Goal: Information Seeking & Learning: Learn about a topic

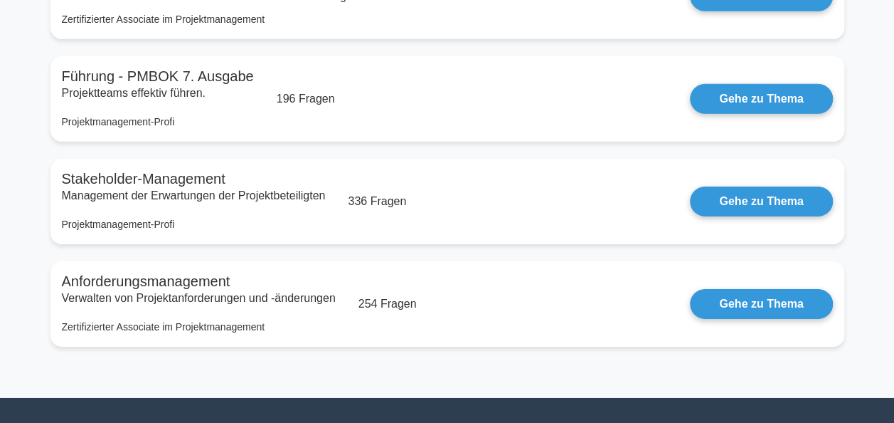
scroll to position [2170, 0]
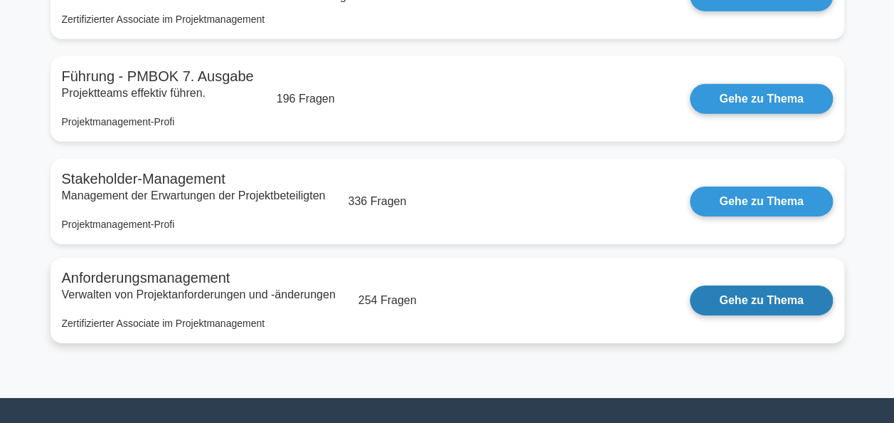
click at [690, 305] on link "Gehe zu Thema" at bounding box center [761, 300] width 142 height 30
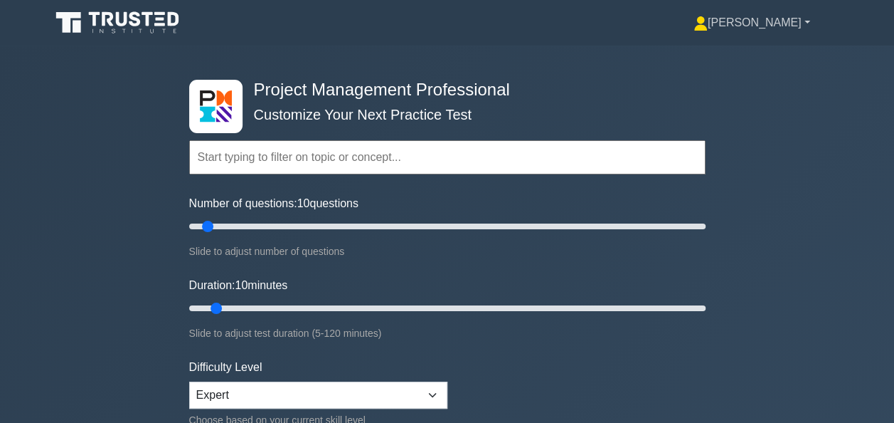
click at [786, 23] on link "[PERSON_NAME]" at bounding box center [752, 23] width 185 height 28
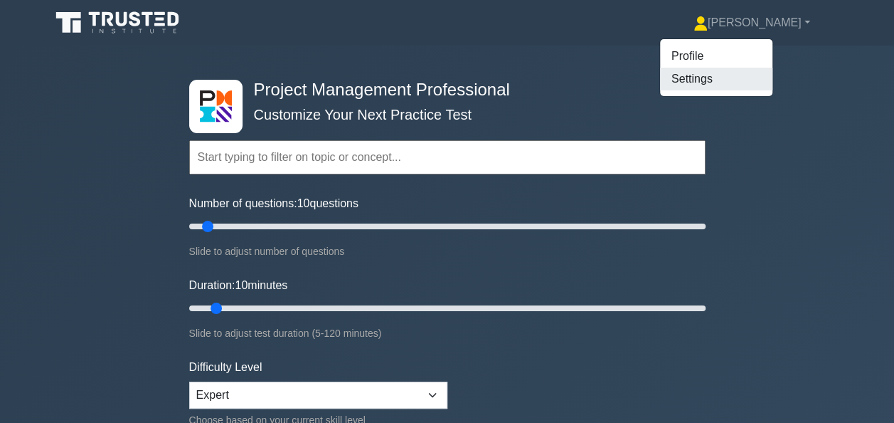
click at [751, 75] on link "Settings" at bounding box center [716, 79] width 112 height 23
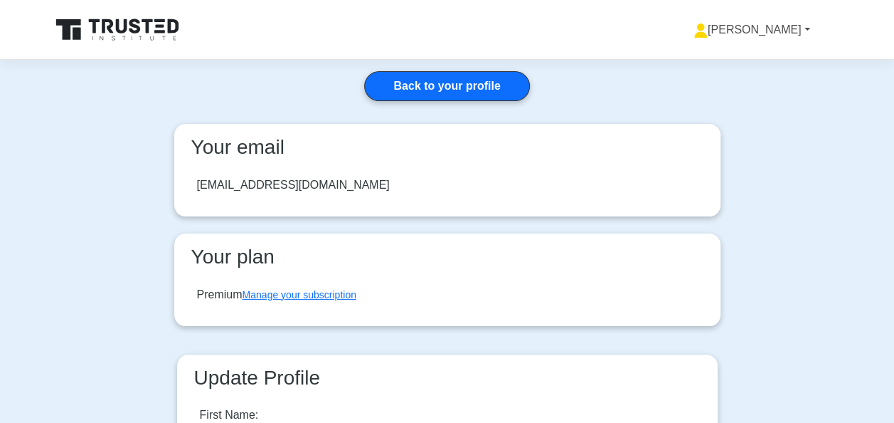
click at [786, 21] on link "[PERSON_NAME]" at bounding box center [752, 30] width 185 height 28
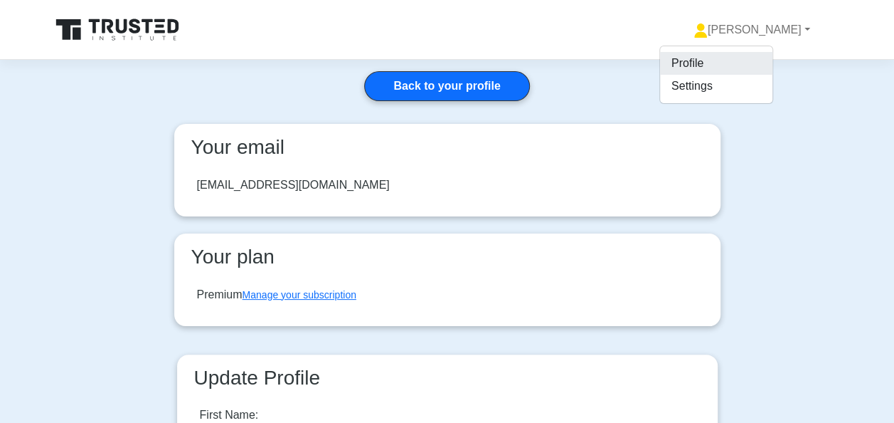
click at [757, 60] on link "Profile" at bounding box center [716, 63] width 112 height 23
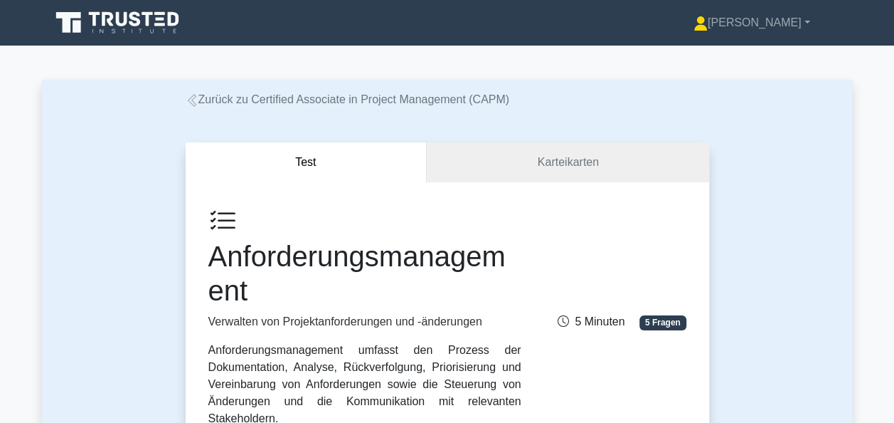
drag, startPoint x: 892, startPoint y: 37, endPoint x: 904, endPoint y: -24, distance: 62.2
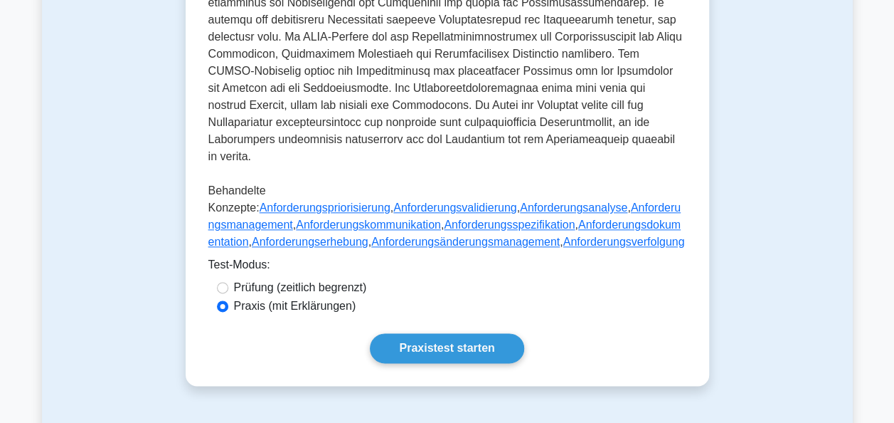
scroll to position [778, 0]
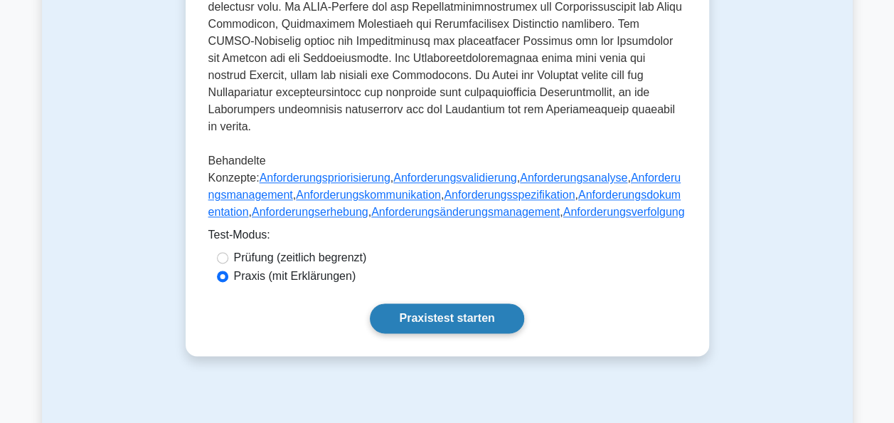
click at [448, 322] on link "Praxistest starten" at bounding box center [447, 318] width 154 height 30
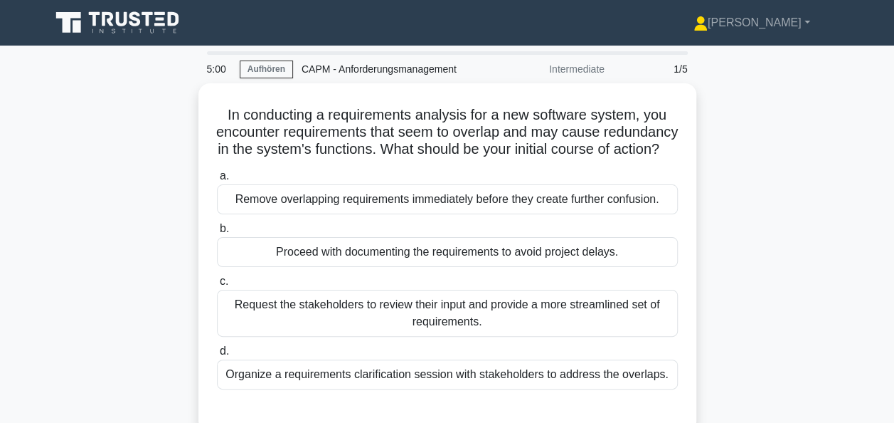
click at [221, 253] on label "b. Proceed with documenting the requirements to avoid project delays." at bounding box center [447, 243] width 461 height 47
click at [217, 233] on input "b. Proceed with documenting the requirements to avoid project delays." at bounding box center [217, 228] width 0 height 9
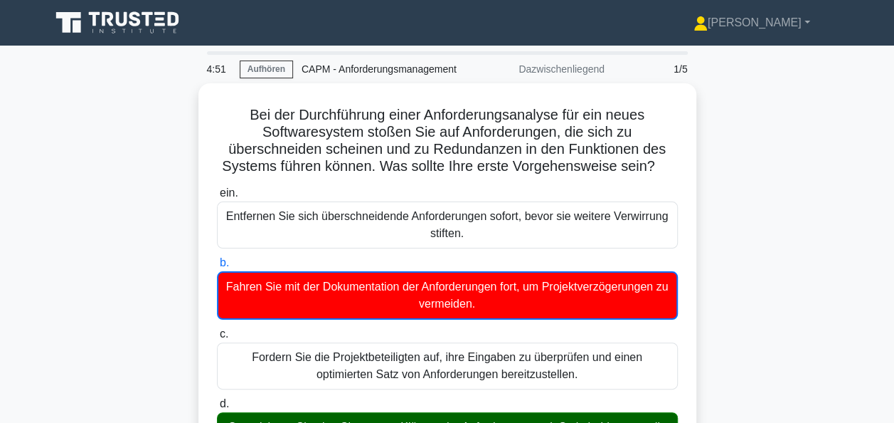
click at [76, 28] on icon at bounding box center [77, 27] width 9 height 12
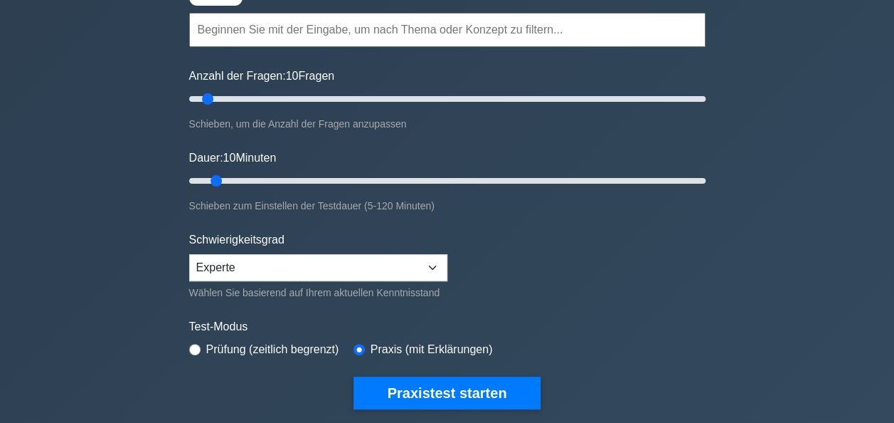
scroll to position [121, 0]
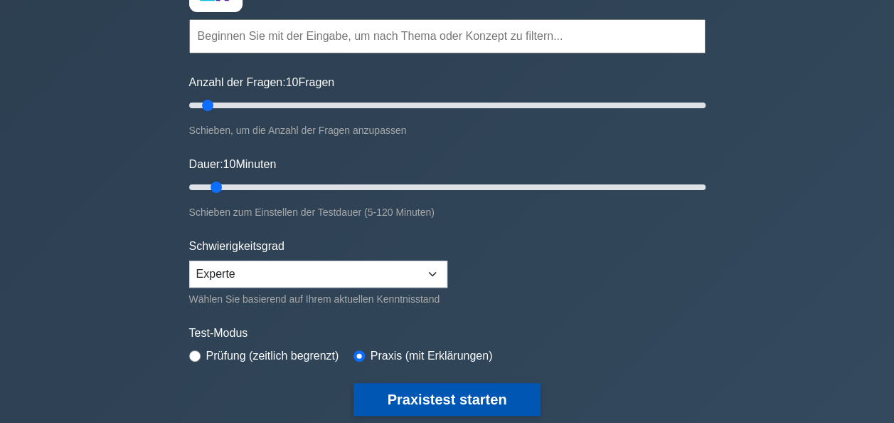
click at [450, 400] on button "Praxistest starten" at bounding box center [448, 399] width 188 height 33
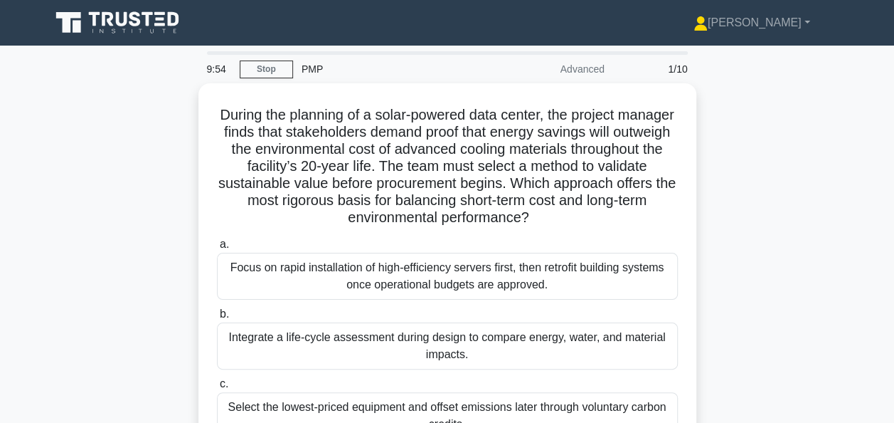
click at [845, 145] on div "During the planning of a solar-powered data center, the project manager finds t…" at bounding box center [447, 325] width 811 height 485
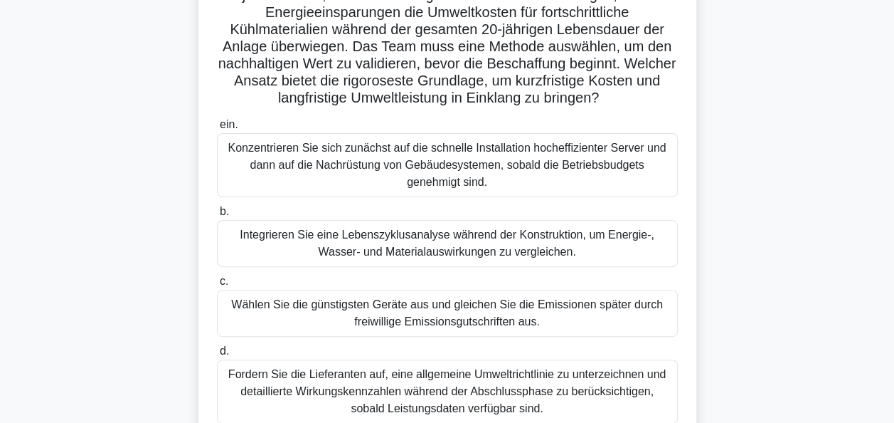
scroll to position [137, 0]
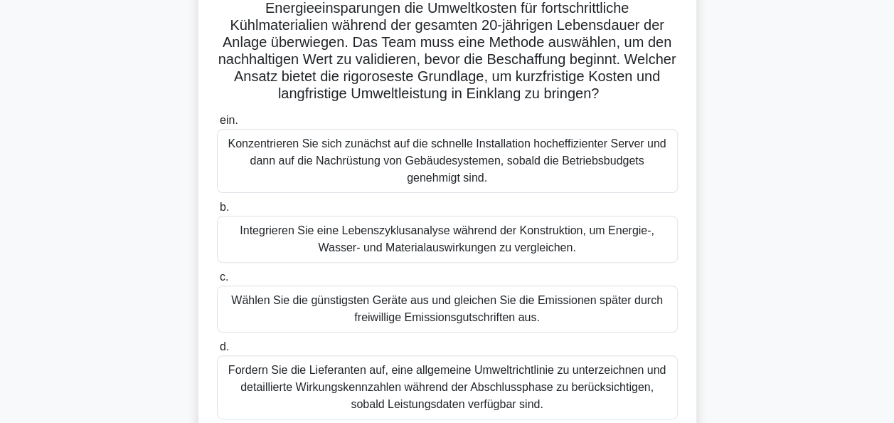
click at [556, 242] on div "Integrieren Sie eine Lebenszyklusanalyse während der Konstruktion, um Energie-,…" at bounding box center [447, 239] width 461 height 47
click at [217, 212] on input "b. Integrieren Sie eine Lebenszyklusanalyse während der Konstruktion, um Energi…" at bounding box center [217, 207] width 0 height 9
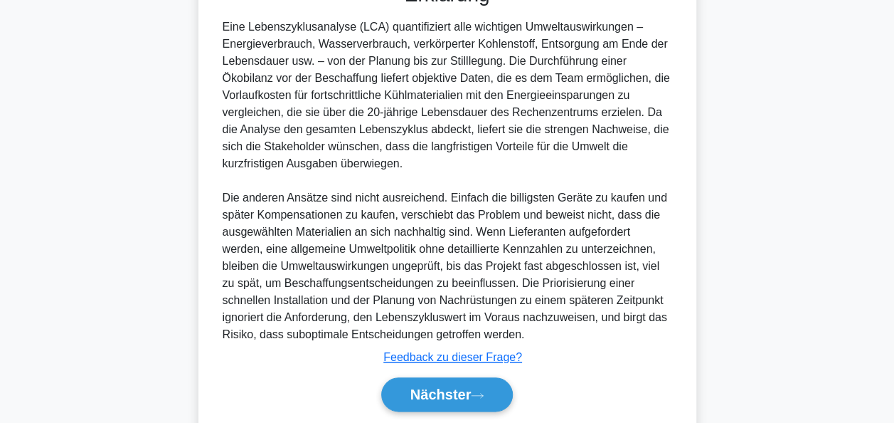
scroll to position [640, 0]
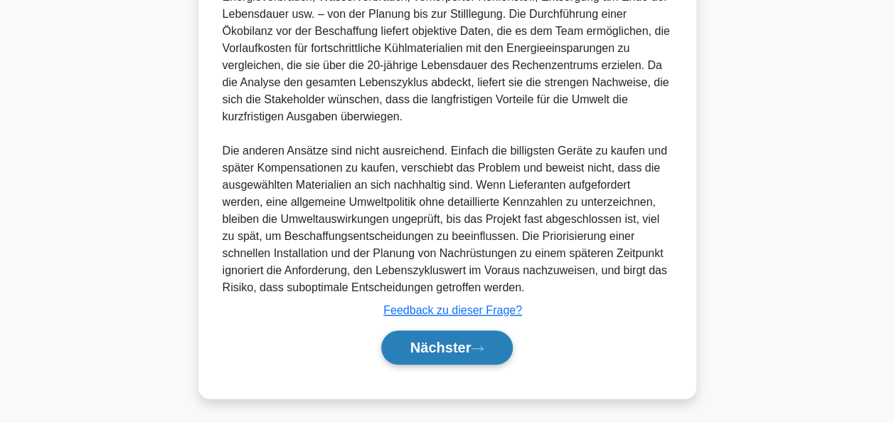
click at [436, 342] on font "Nächster" at bounding box center [441, 347] width 61 height 16
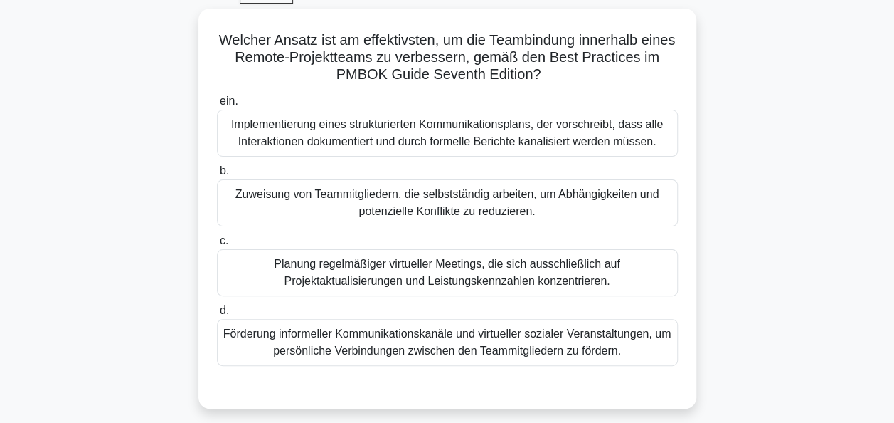
scroll to position [77, 0]
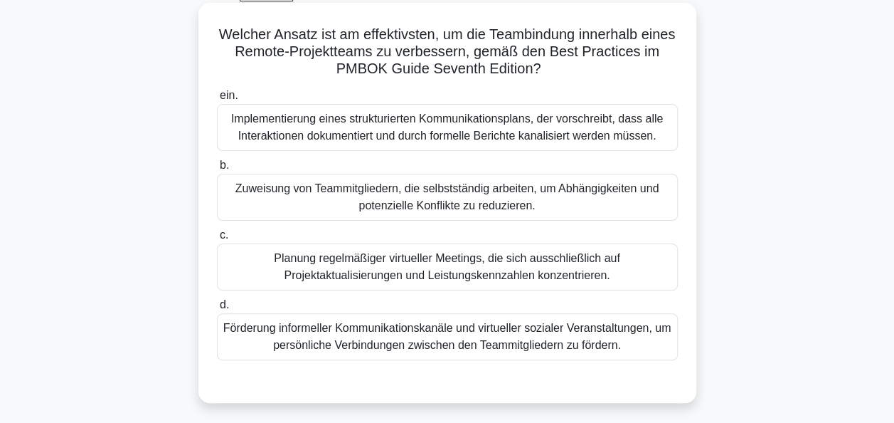
click at [444, 336] on div "Förderung informeller Kommunikationskanäle und virtueller sozialer Veranstaltun…" at bounding box center [447, 336] width 461 height 47
click at [217, 310] on input "d. Förderung informeller Kommunikationskanäle und virtueller sozialer Veranstal…" at bounding box center [217, 304] width 0 height 9
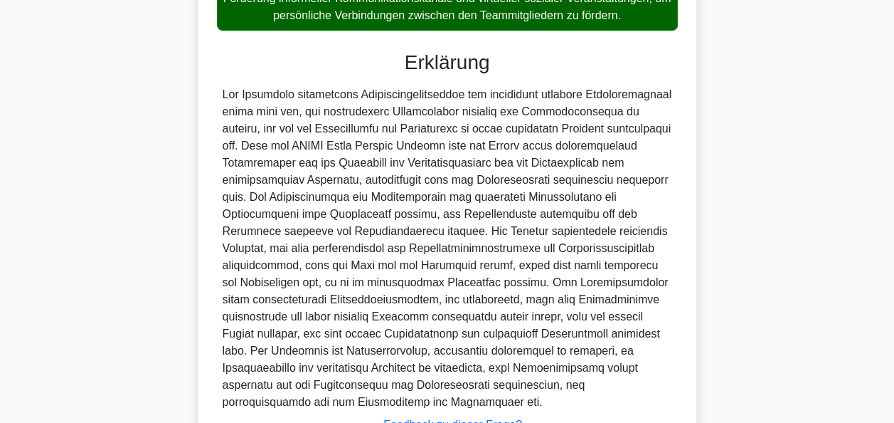
scroll to position [507, 0]
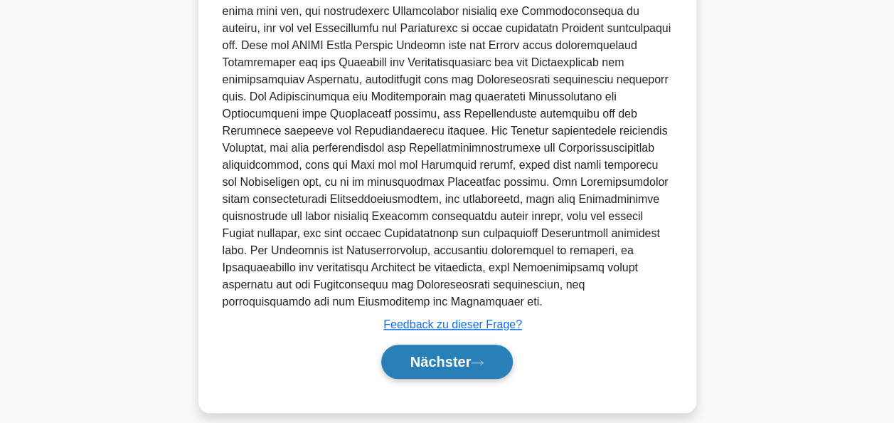
click at [489, 360] on button "Nächster" at bounding box center [447, 361] width 132 height 34
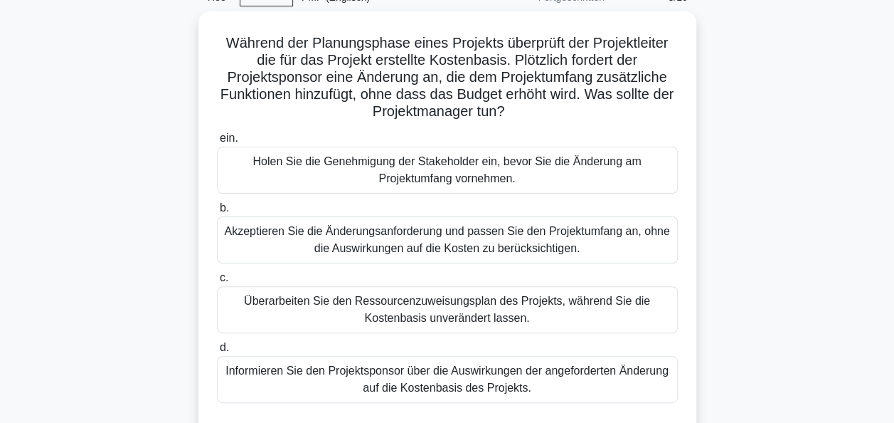
scroll to position [74, 0]
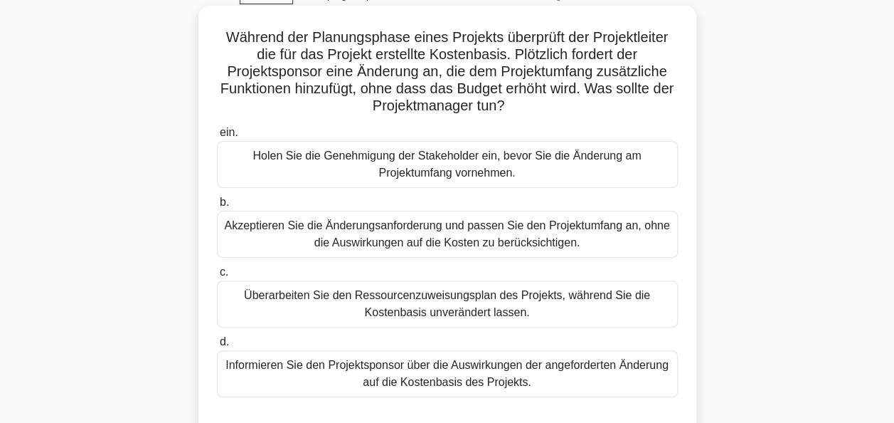
click at [495, 374] on div "Informieren Sie den Projektsponsor über die Auswirkungen der angeforderten Ände…" at bounding box center [447, 373] width 461 height 47
click at [217, 347] on input "d. Informieren Sie den Projektsponsor über die Auswirkungen der angeforderten Ä…" at bounding box center [217, 341] width 0 height 9
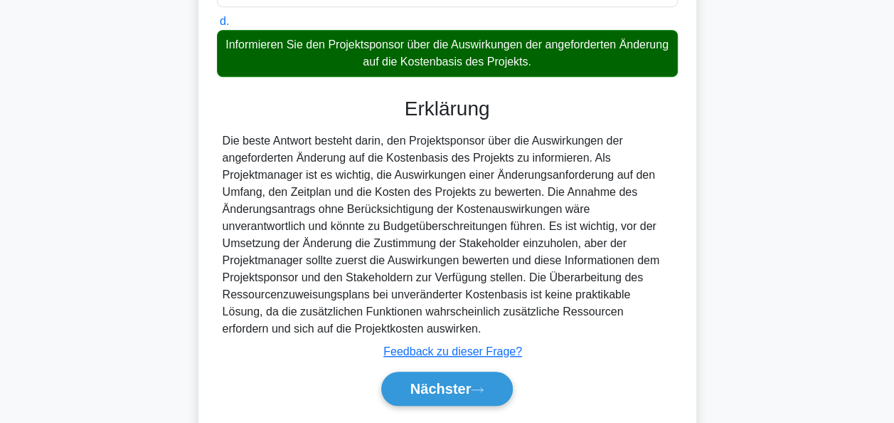
scroll to position [435, 0]
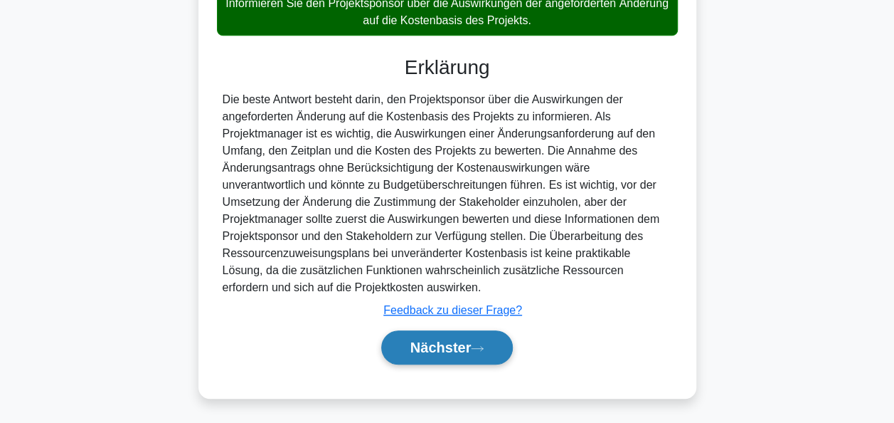
click at [469, 339] on font "Nächster" at bounding box center [441, 347] width 61 height 16
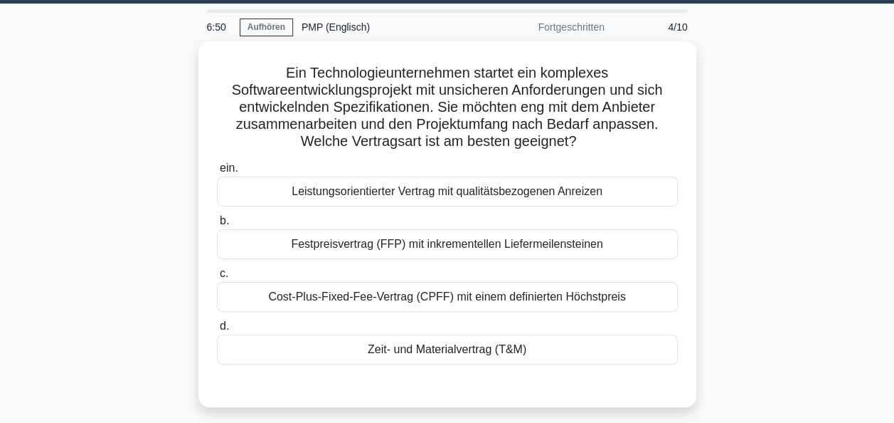
scroll to position [41, 0]
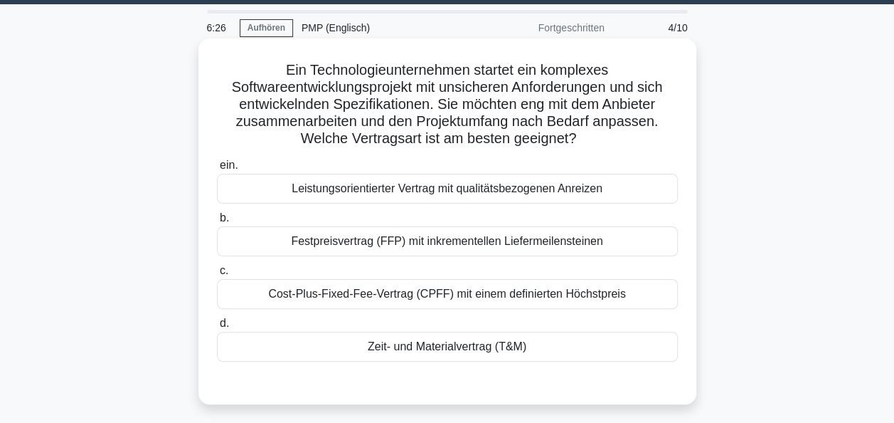
click at [457, 359] on div "Zeit- und Materialvertrag (T&M)" at bounding box center [447, 347] width 461 height 30
click at [217, 328] on input "d. Zeit- und Materialvertrag (T&M)" at bounding box center [217, 323] width 0 height 9
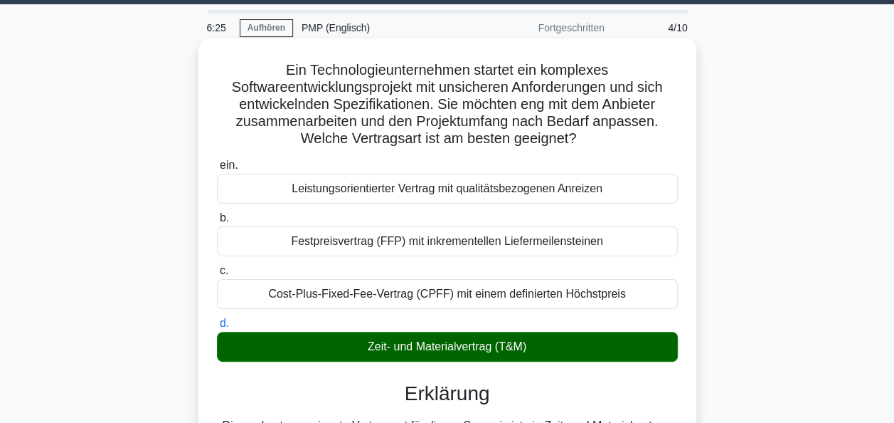
click at [440, 352] on div "Zeit- und Materialvertrag (T&M)" at bounding box center [447, 347] width 461 height 30
click at [217, 328] on input "d. Zeit- und Materialvertrag (T&M)" at bounding box center [217, 323] width 0 height 9
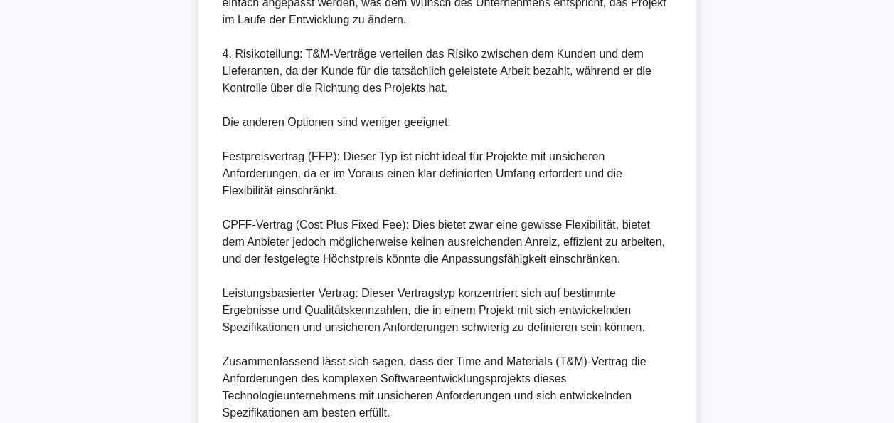
scroll to position [794, 0]
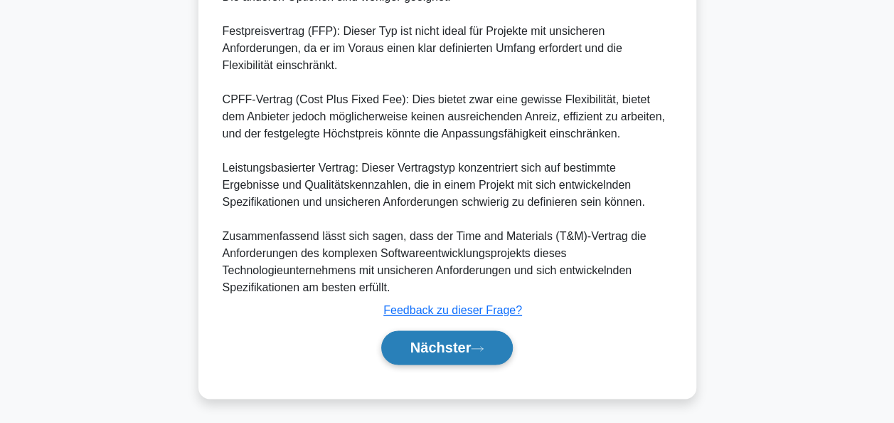
click at [444, 347] on font "Nächster" at bounding box center [441, 347] width 61 height 16
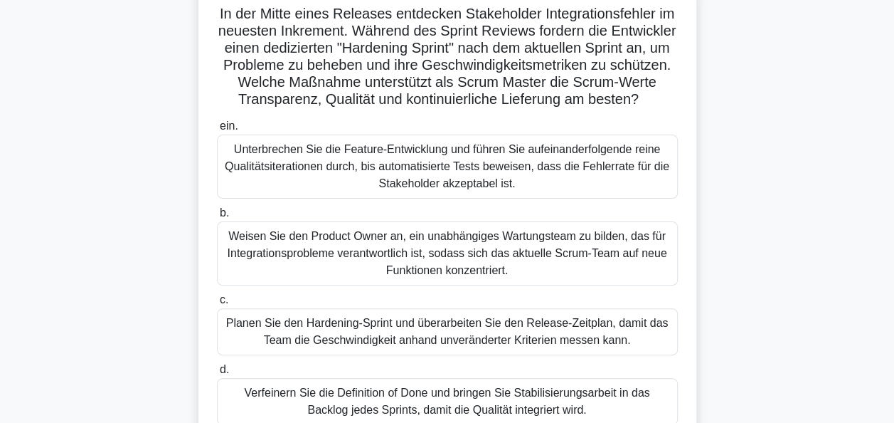
scroll to position [105, 0]
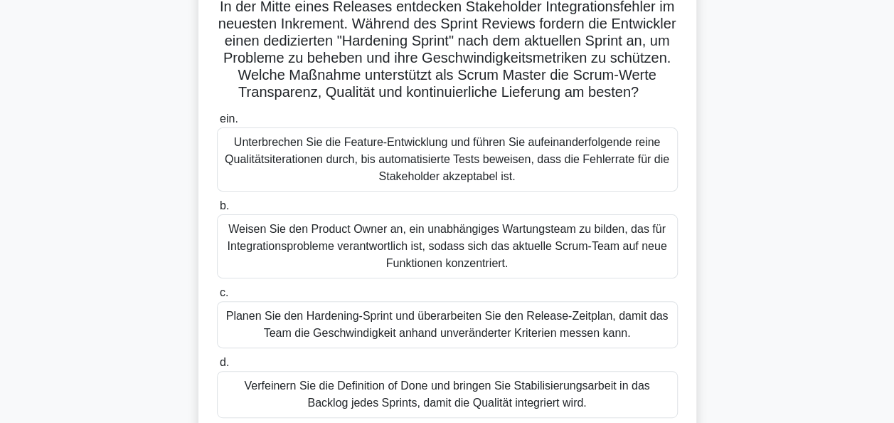
click at [559, 404] on div "Verfeinern Sie die Definition of Done und bringen Sie Stabilisierungsarbeit in …" at bounding box center [447, 394] width 461 height 47
click at [217, 367] on input "d. Verfeinern Sie die Definition of Done und bringen Sie Stabilisierungsarbeit …" at bounding box center [217, 362] width 0 height 9
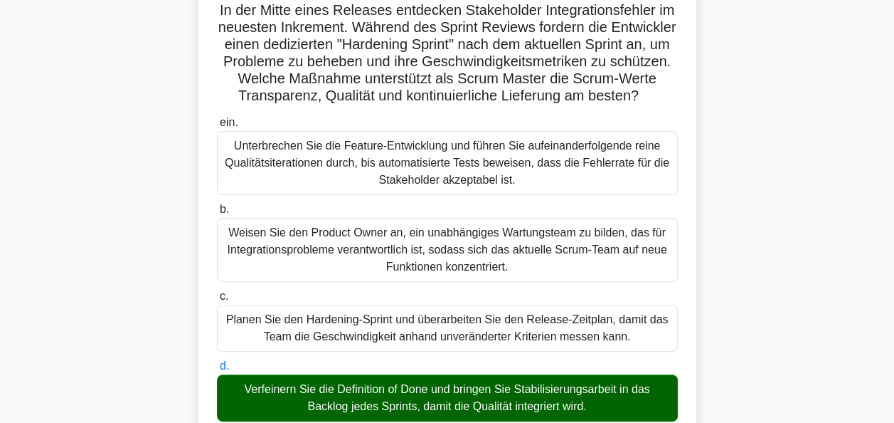
click at [892, 420] on main "4:28 Aufhören PMP (Englisch) Fortgeschritten 5/10 In der Mitte eines Releases e…" at bounding box center [447, 416] width 894 height 951
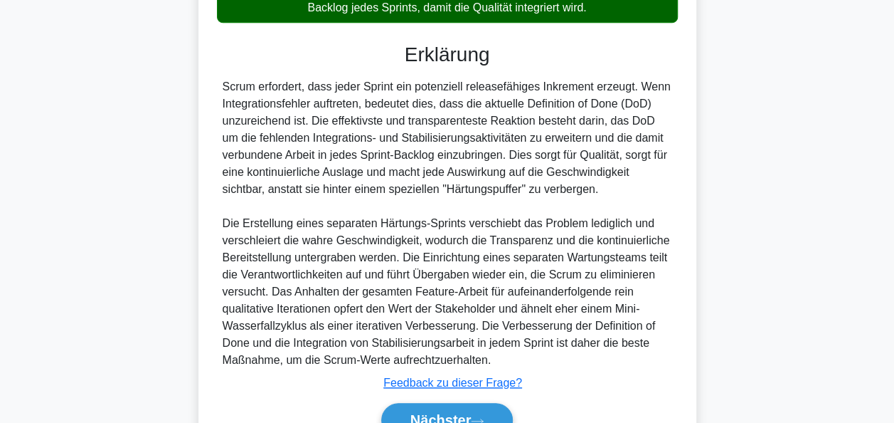
scroll to position [589, 0]
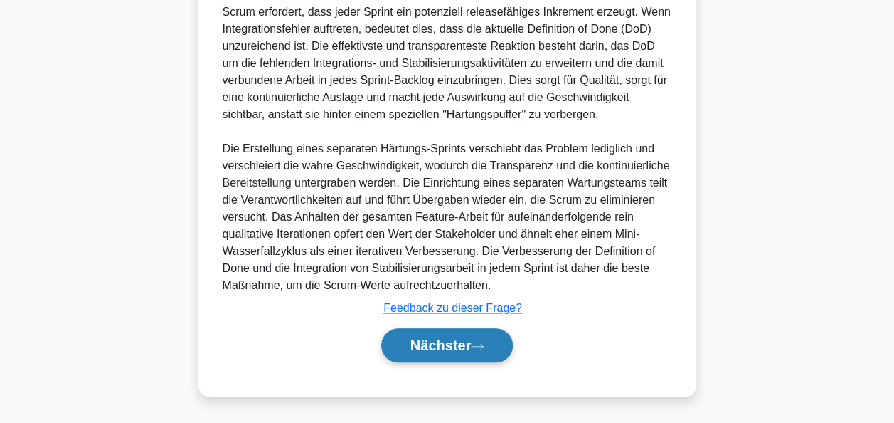
click at [472, 335] on button "Nächster" at bounding box center [447, 345] width 132 height 34
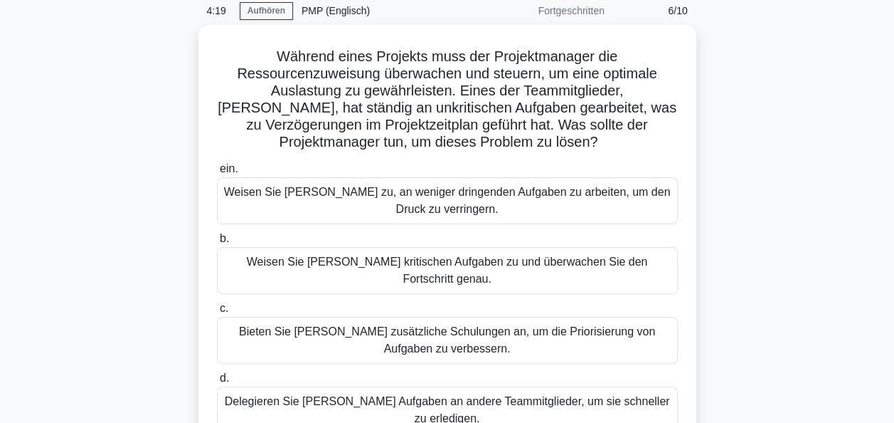
scroll to position [60, 0]
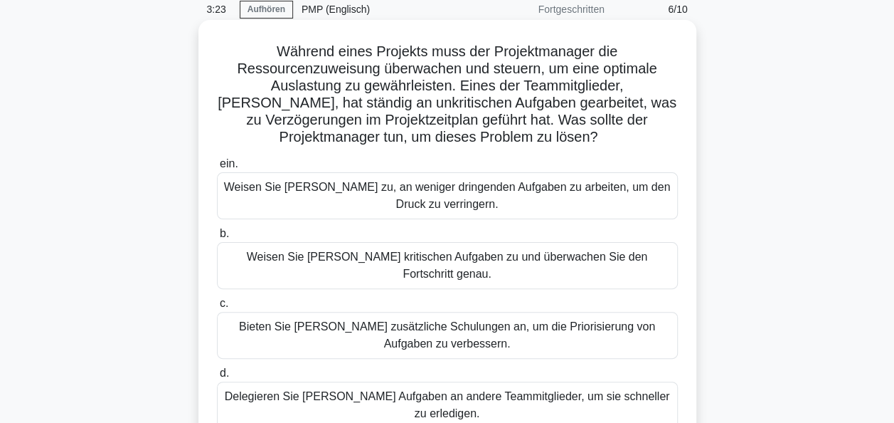
click at [449, 319] on div "Bieten Sie [PERSON_NAME] zusätzliche Schulungen an, um die Priorisierung von Au…" at bounding box center [447, 335] width 461 height 47
click at [217, 308] on input "c. Bieten Sie John zusätzliche Schulungen an, um die Priorisierung von Aufgaben…" at bounding box center [217, 303] width 0 height 9
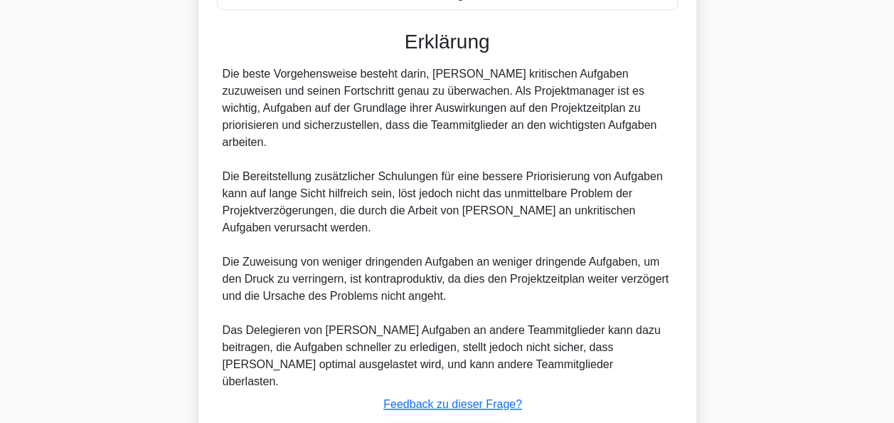
scroll to position [506, 0]
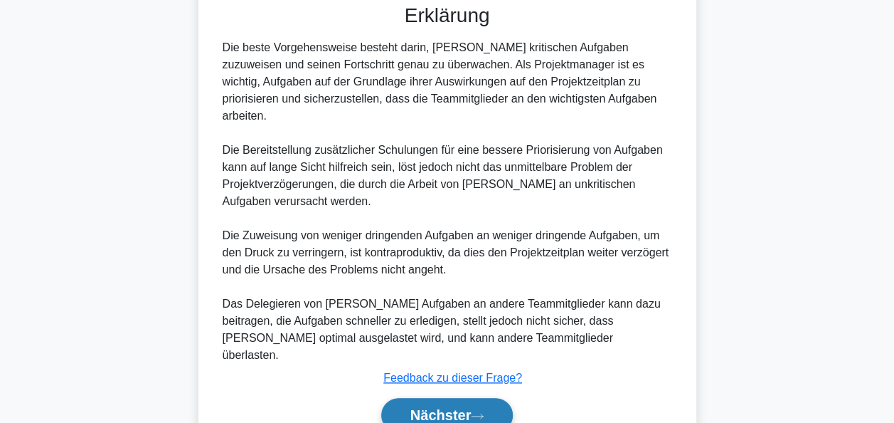
click at [436, 398] on button "Nächster" at bounding box center [447, 415] width 132 height 34
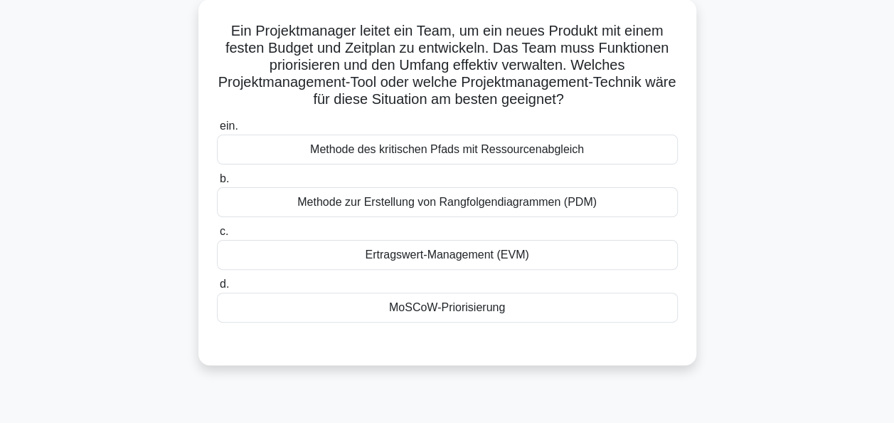
scroll to position [90, 0]
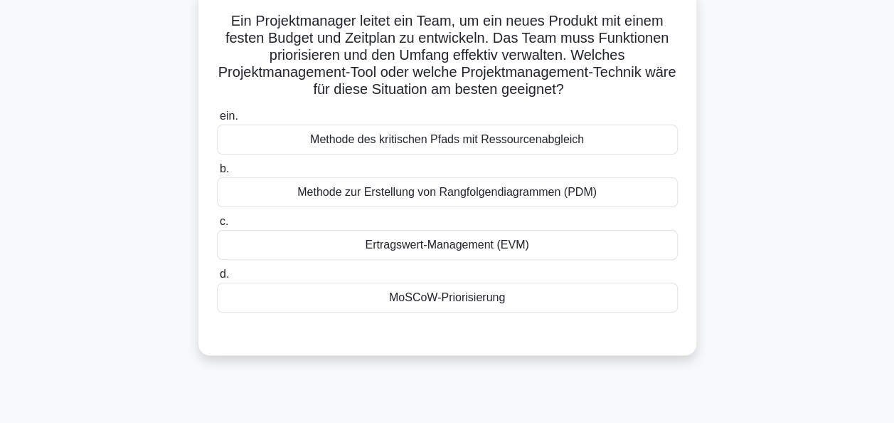
click at [476, 303] on div "MoSCoW-Priorisierung" at bounding box center [447, 297] width 461 height 30
click at [217, 279] on input "d. MoSCoW-Priorisierung" at bounding box center [217, 274] width 0 height 9
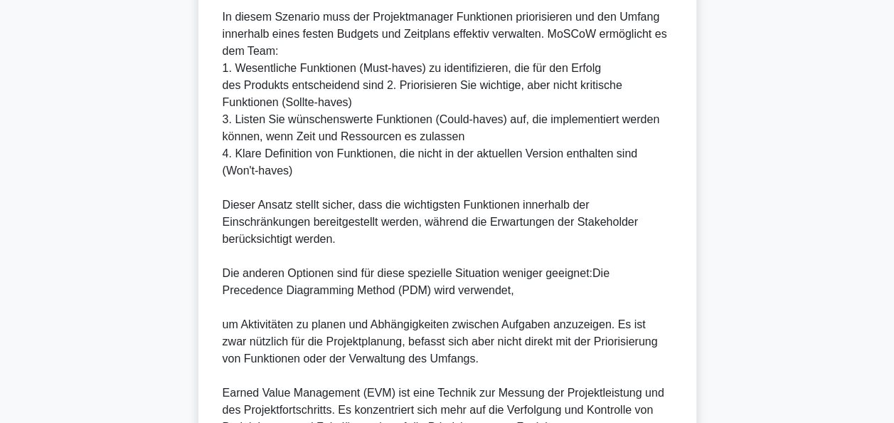
scroll to position [786, 0]
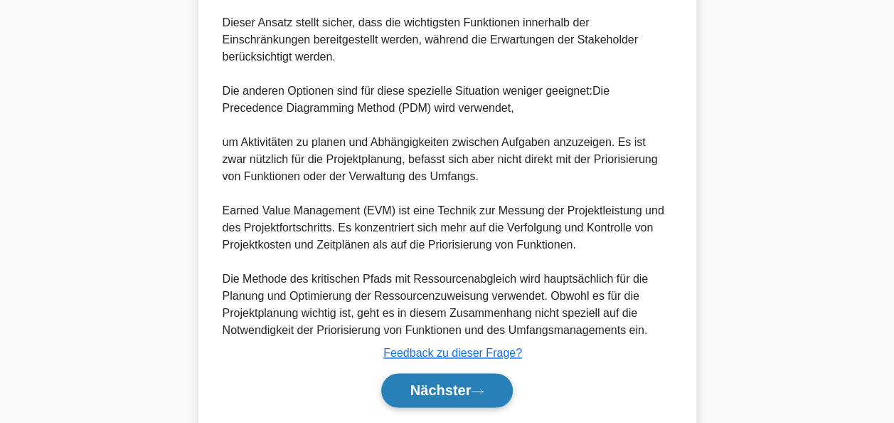
click at [480, 387] on icon at bounding box center [477, 391] width 13 height 8
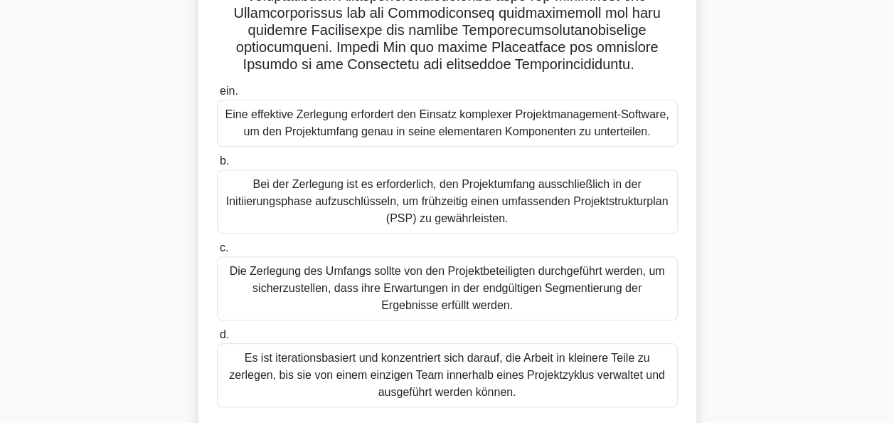
scroll to position [339, 0]
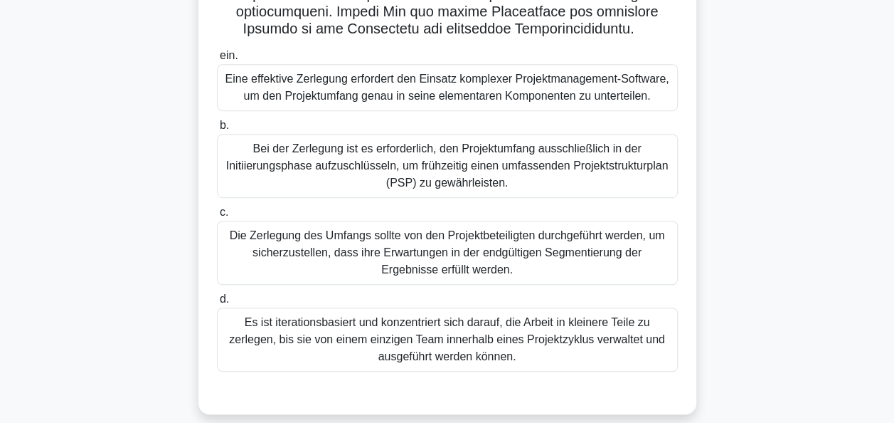
click at [517, 270] on div "Die Zerlegung des Umfangs sollte von den Projektbeteiligten durchgeführt werden…" at bounding box center [447, 253] width 461 height 64
click at [217, 217] on input "c. Die Zerlegung des Umfangs sollte von den Projektbeteiligten durchgeführt wer…" at bounding box center [217, 212] width 0 height 9
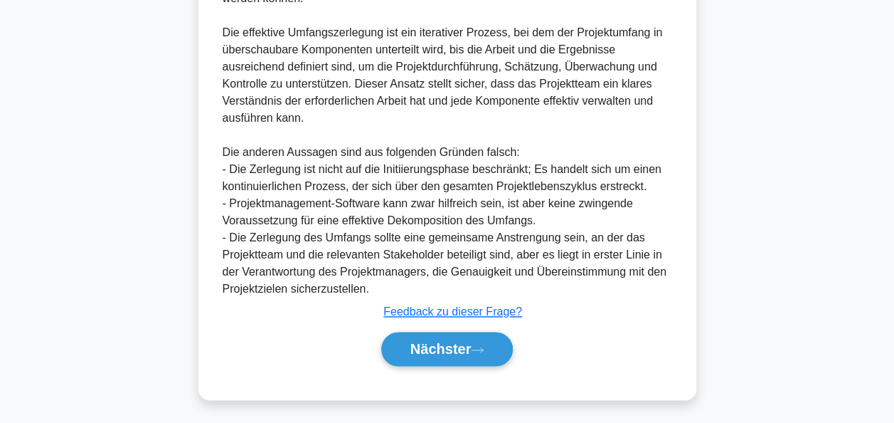
scroll to position [847, 0]
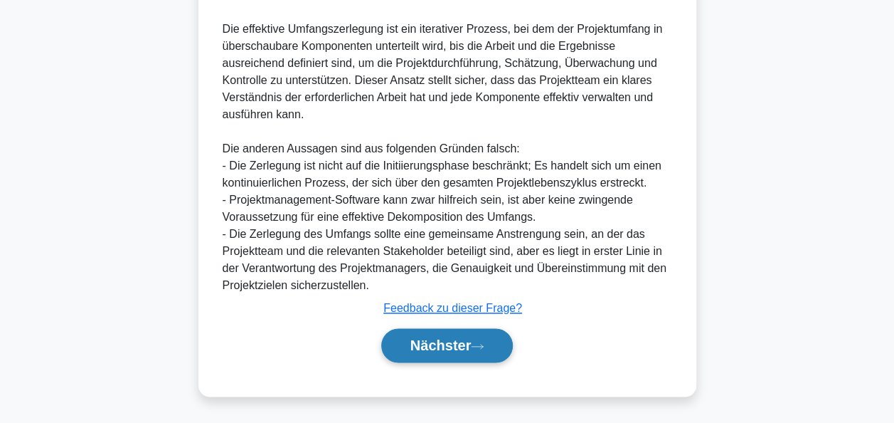
click at [451, 340] on font "Nächster" at bounding box center [441, 345] width 61 height 16
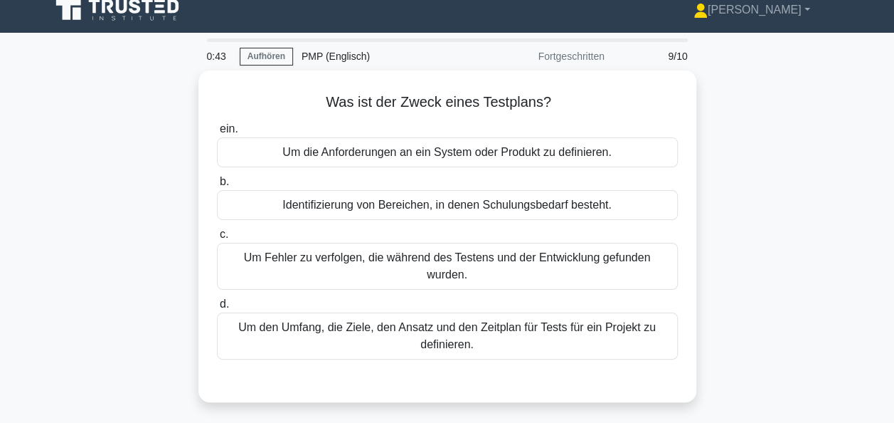
scroll to position [0, 0]
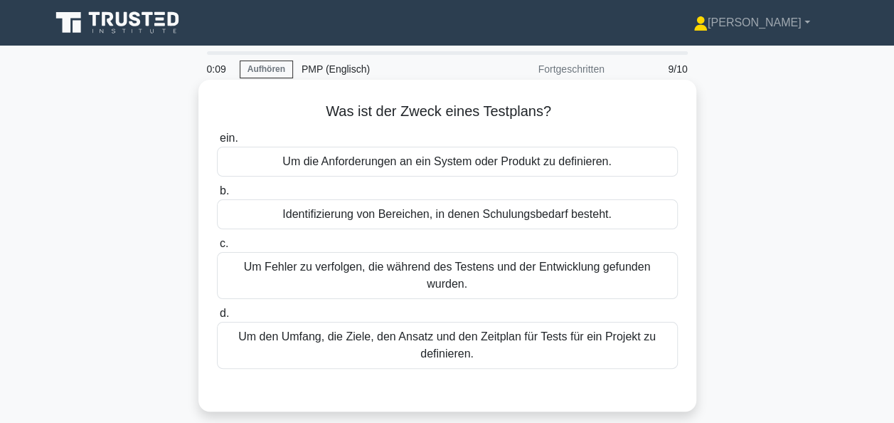
click at [458, 333] on div "Um den Umfang, die Ziele, den Ansatz und den Zeitplan für Tests für ein Projekt…" at bounding box center [447, 345] width 461 height 47
click at [217, 318] on input "d. Um den Umfang, die Ziele, den Ansatz und den Zeitplan für Tests für ein Proj…" at bounding box center [217, 313] width 0 height 9
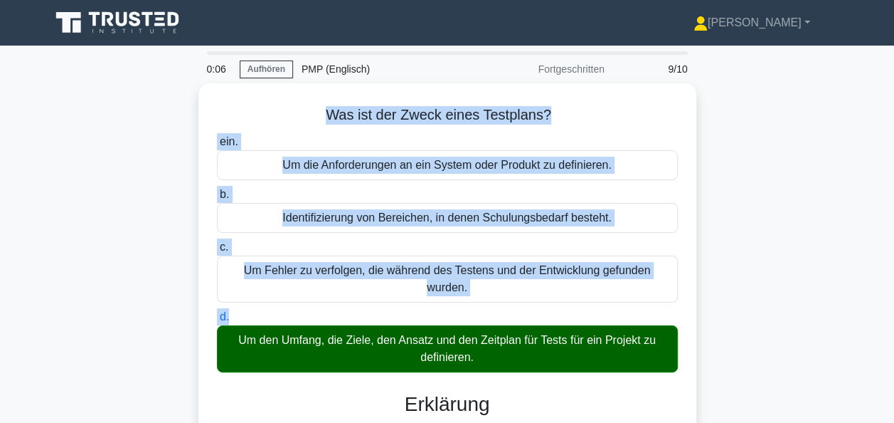
drag, startPoint x: 892, startPoint y: 80, endPoint x: 907, endPoint y: 296, distance: 216.1
click at [894, 296] on html "Hans Profile Settings" at bounding box center [447, 387] width 894 height 775
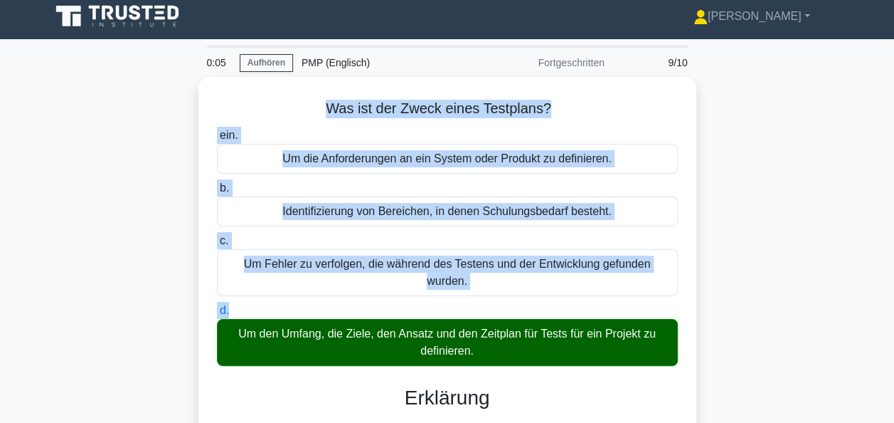
scroll to position [346, 0]
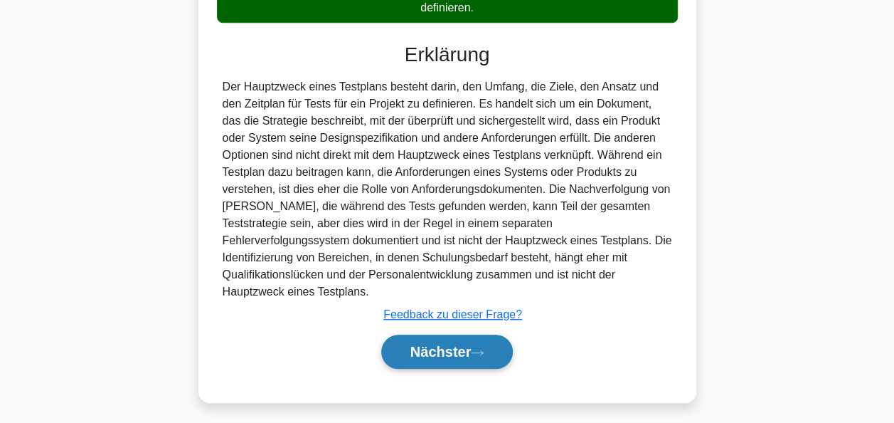
click at [472, 344] on font "Nächster" at bounding box center [441, 352] width 61 height 16
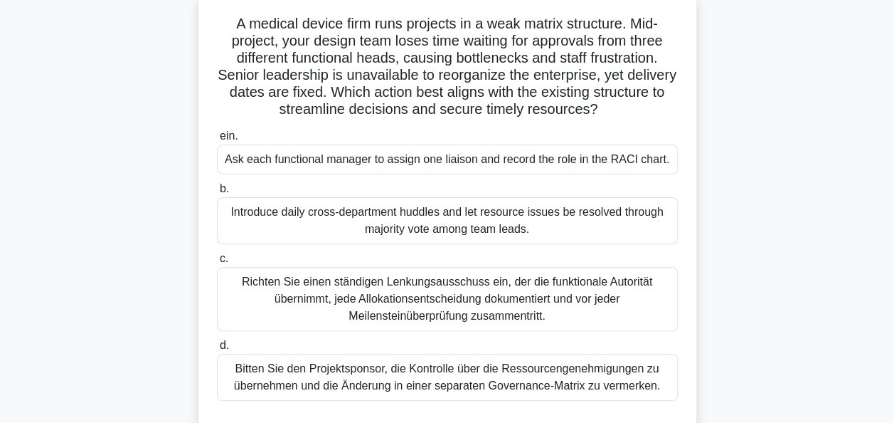
scroll to position [90, 0]
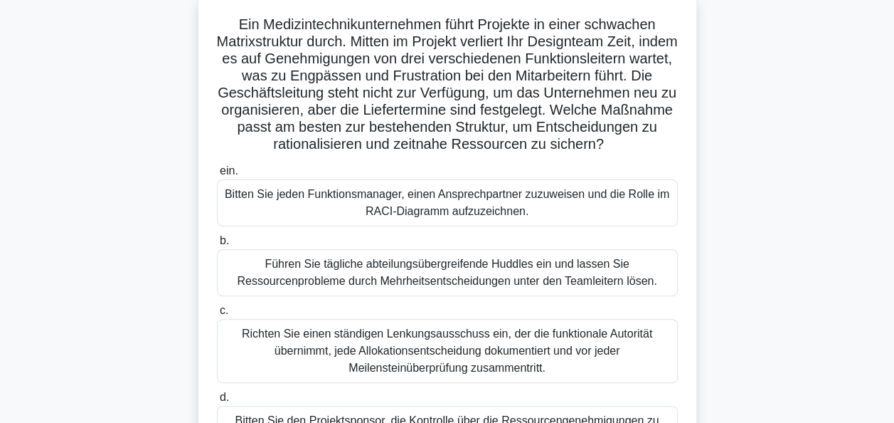
click at [849, 93] on div "Ein Medizintechnikunternehmen führt Projekte in einer schwachen Matrixstruktur …" at bounding box center [447, 252] width 811 height 519
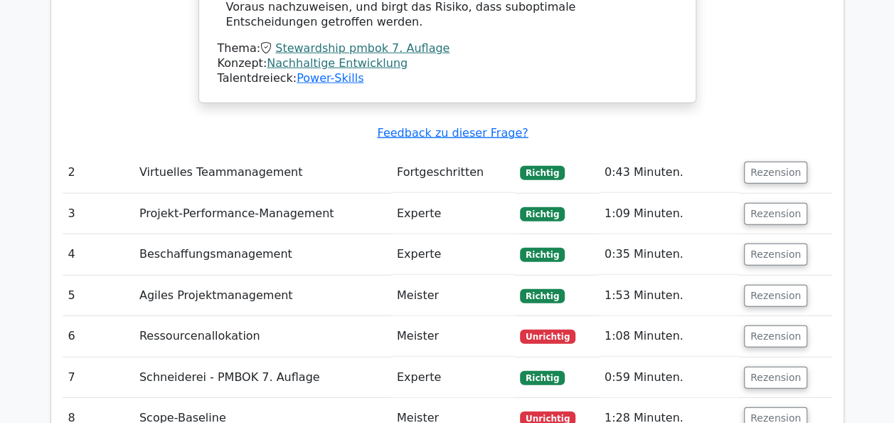
scroll to position [1816, 0]
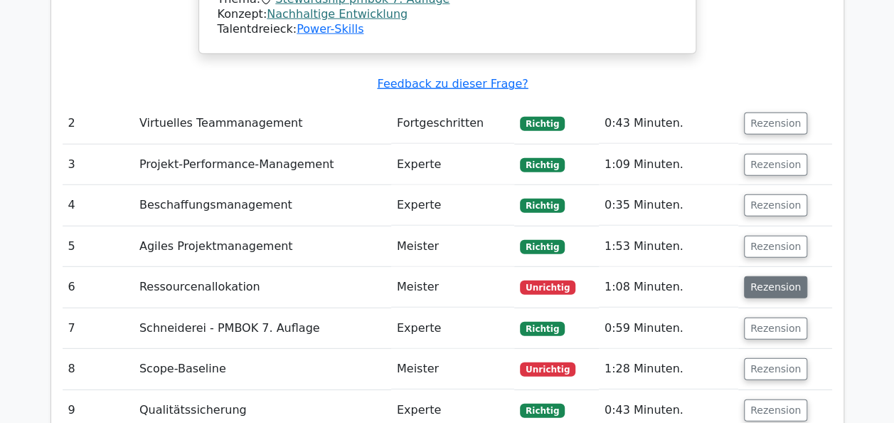
click at [777, 276] on button "Rezension" at bounding box center [775, 287] width 63 height 22
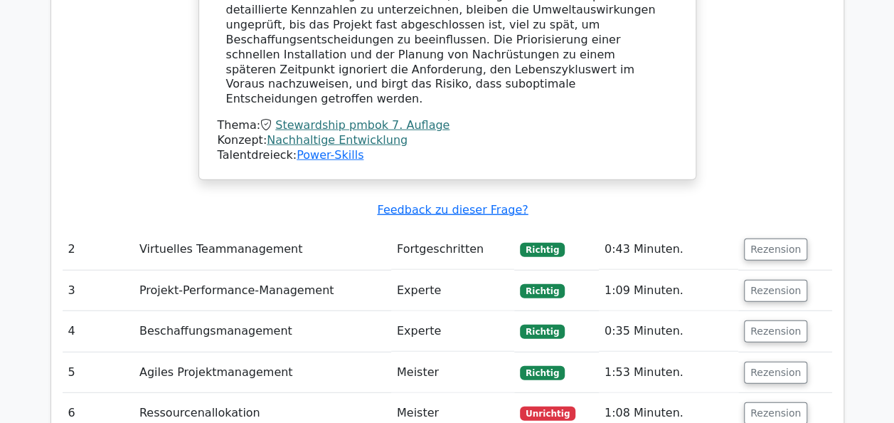
scroll to position [1722, 0]
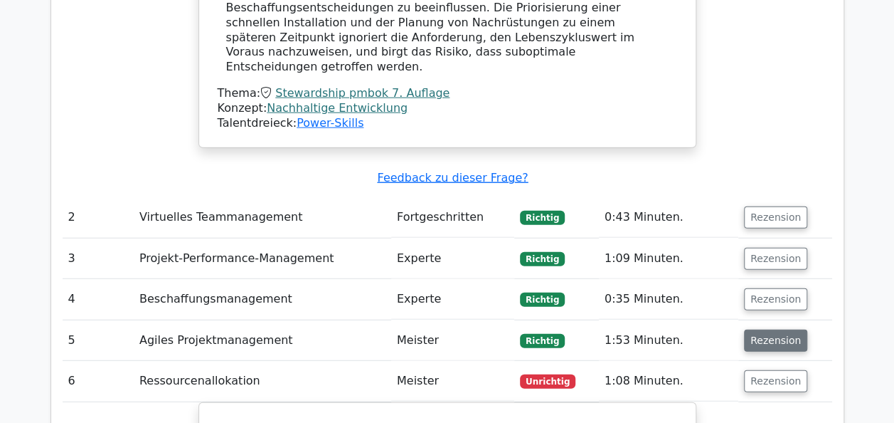
click at [751, 329] on button "Rezension" at bounding box center [775, 340] width 63 height 22
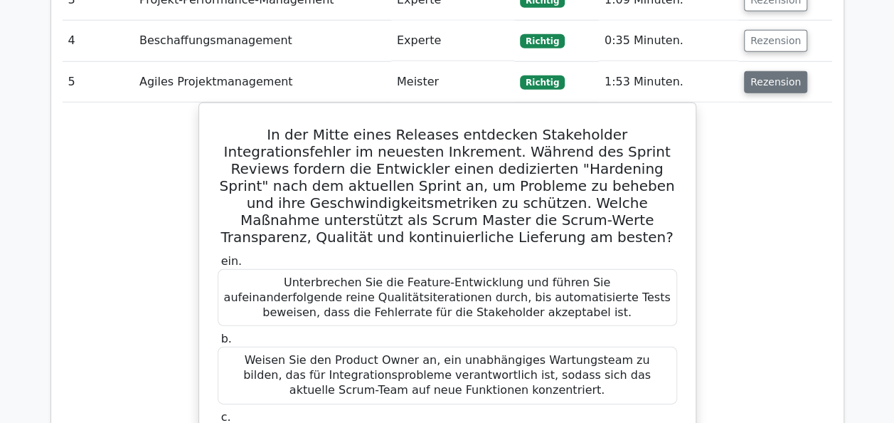
scroll to position [2007, 0]
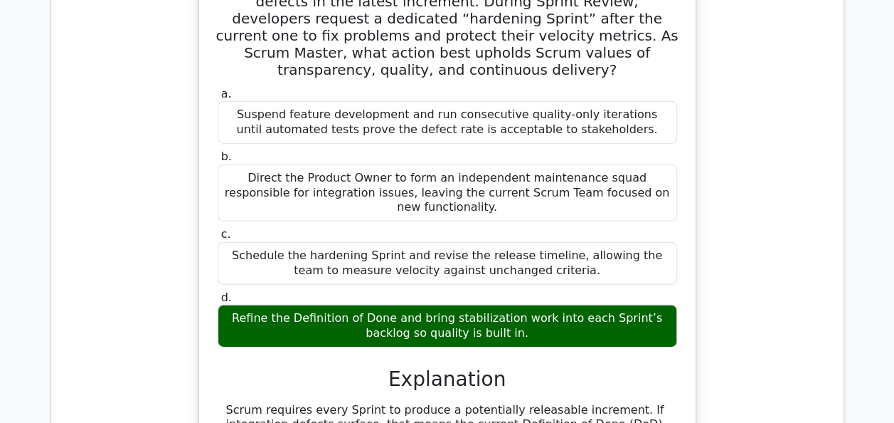
scroll to position [1901, 0]
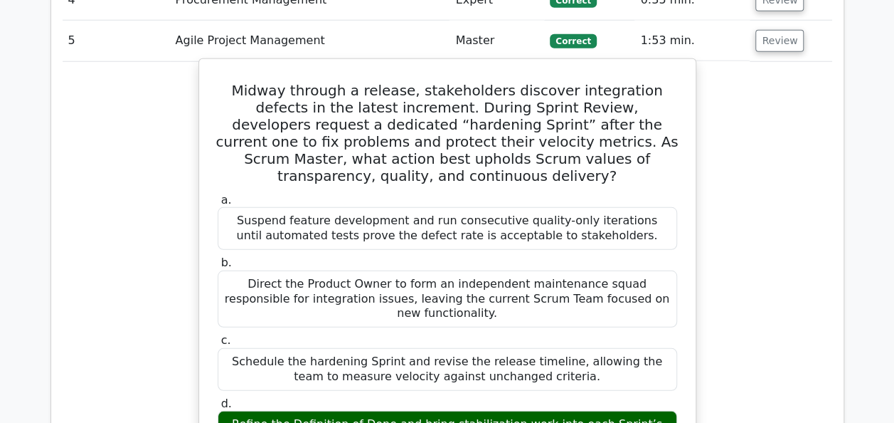
click at [303, 348] on div "Schedule the hardening Sprint and revise the release timeline, allowing the tea…" at bounding box center [448, 369] width 460 height 43
click at [312, 348] on div "Schedule the hardening Sprint and revise the release timeline, allowing the tea…" at bounding box center [448, 369] width 460 height 43
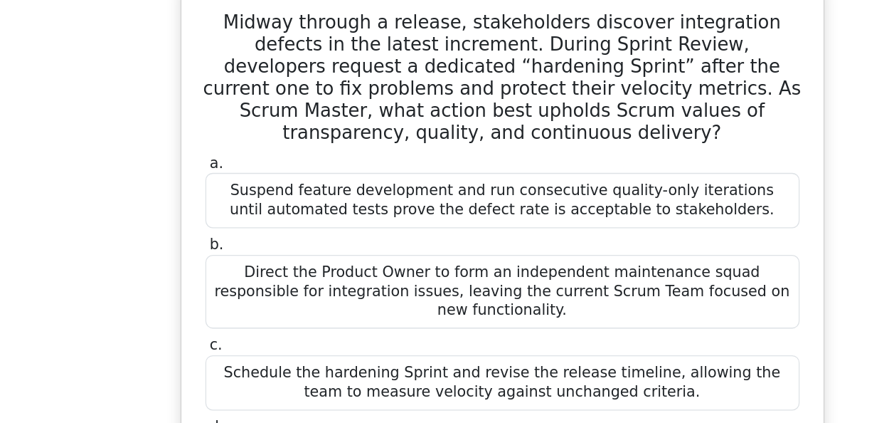
drag, startPoint x: 312, startPoint y: 294, endPoint x: 259, endPoint y: 323, distance: 60.2
click at [259, 323] on div "a. Suspend feature development and run consecutive quality-only iterations unti…" at bounding box center [447, 323] width 477 height 266
drag, startPoint x: 307, startPoint y: 292, endPoint x: 391, endPoint y: 285, distance: 83.6
click at [391, 348] on div "Schedule the hardening Sprint and revise the release timeline, allowing the tea…" at bounding box center [448, 369] width 460 height 43
drag, startPoint x: 391, startPoint y: 285, endPoint x: 368, endPoint y: 295, distance: 24.9
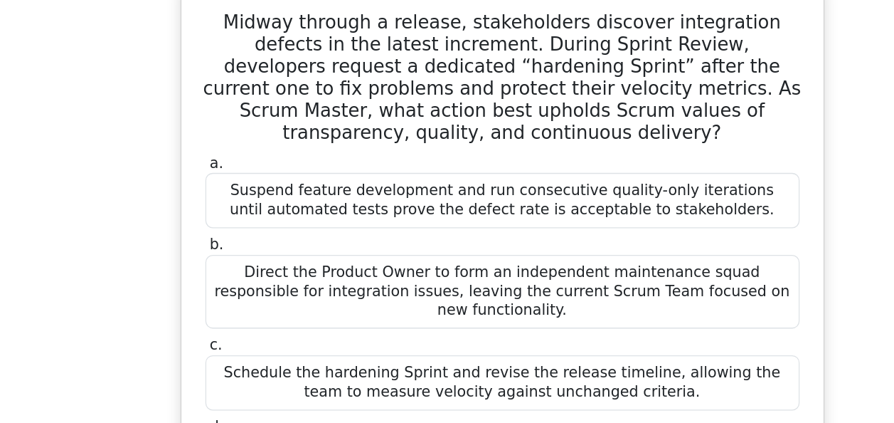
copy div "hardening Sprint"
